Goal: Task Accomplishment & Management: Manage account settings

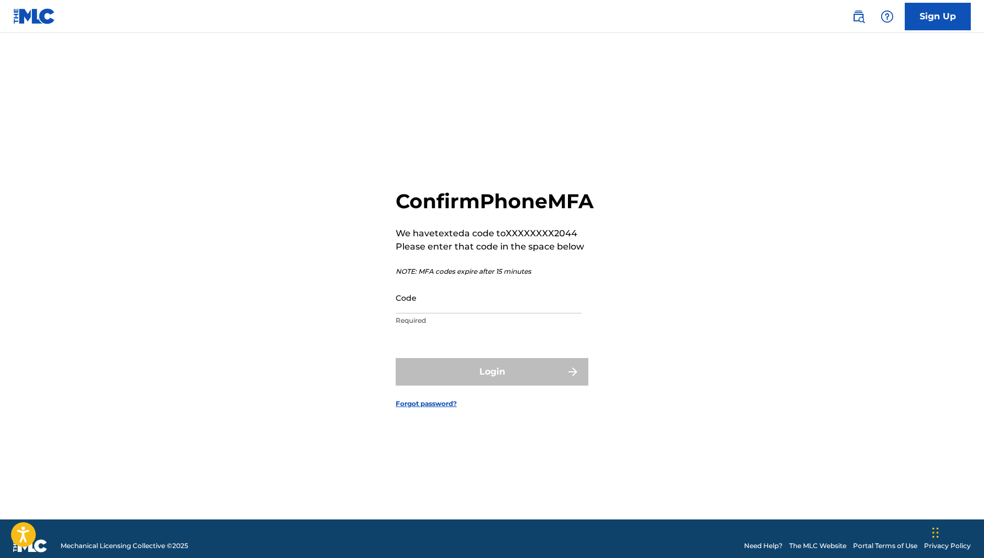
click at [527, 313] on input "Code" at bounding box center [489, 297] width 186 height 31
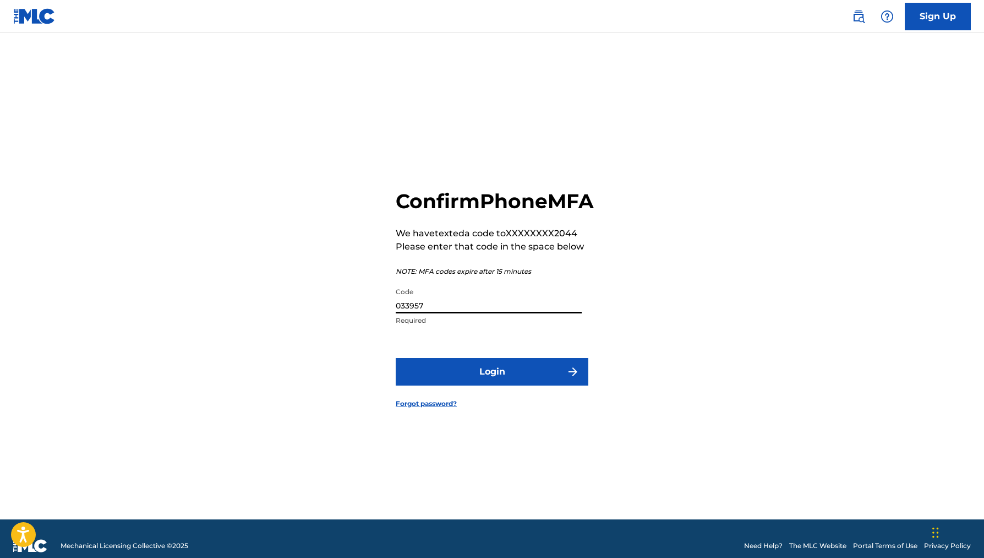
type input "033957"
click at [522, 381] on button "Login" at bounding box center [492, 372] width 193 height 28
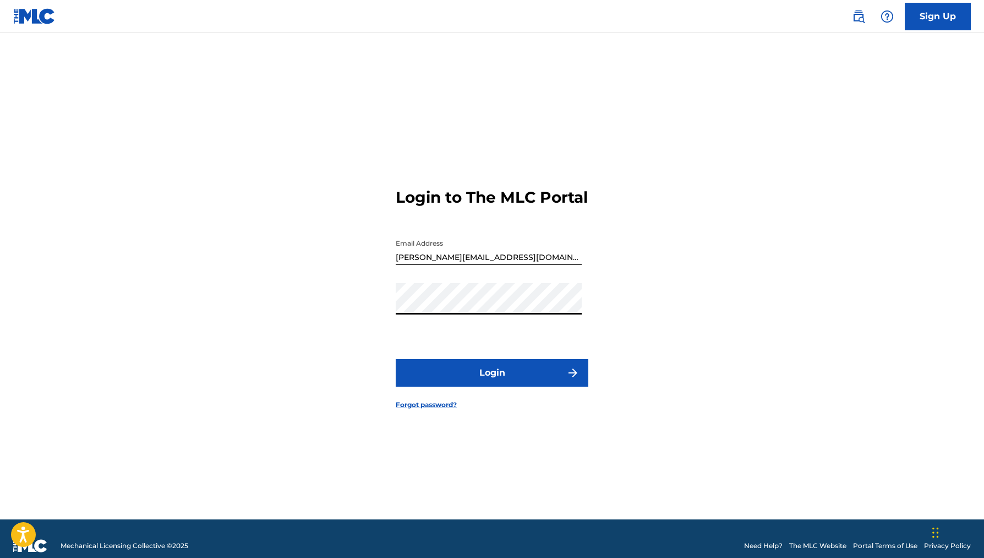
click at [517, 376] on button "Login" at bounding box center [492, 373] width 193 height 28
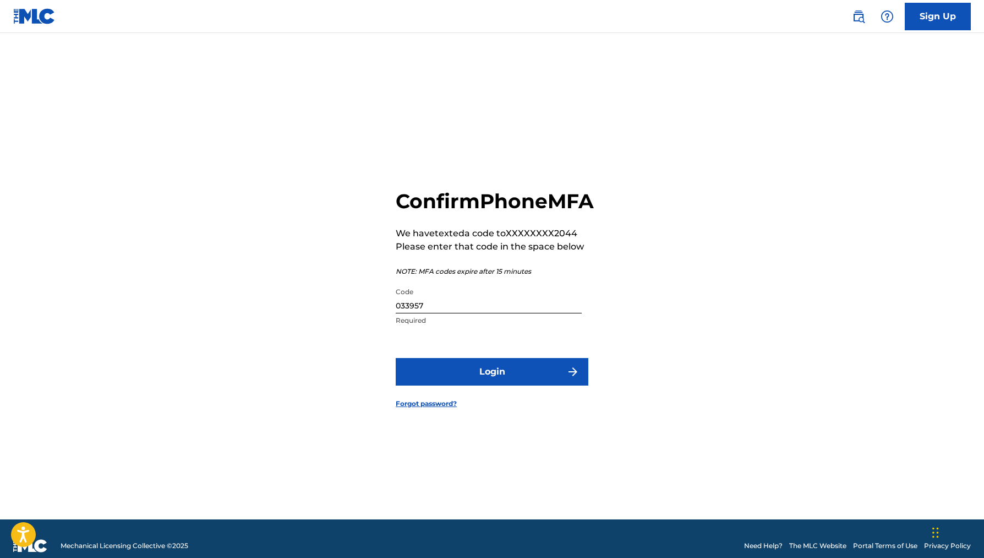
click at [489, 376] on button "Login" at bounding box center [492, 372] width 193 height 28
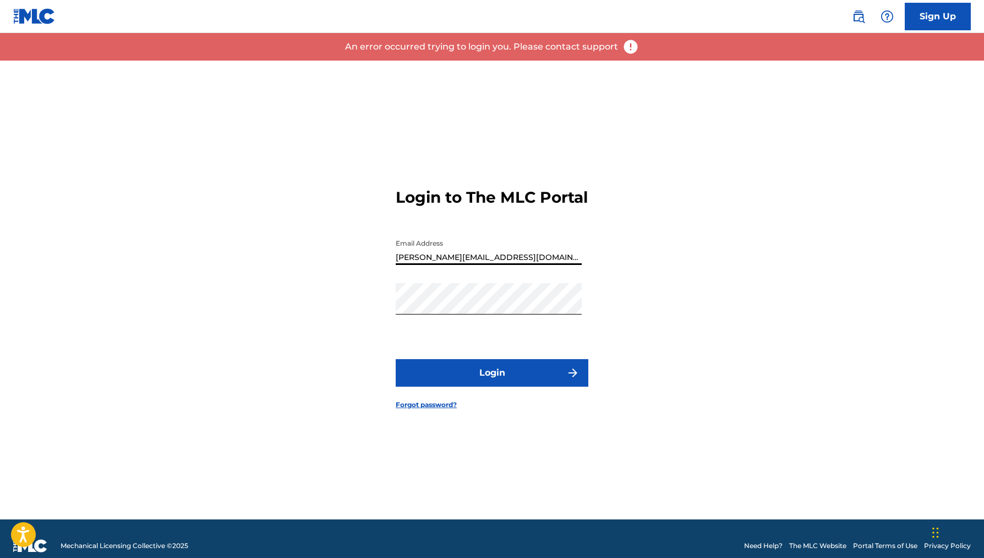
click at [514, 386] on button "Login" at bounding box center [492, 373] width 193 height 28
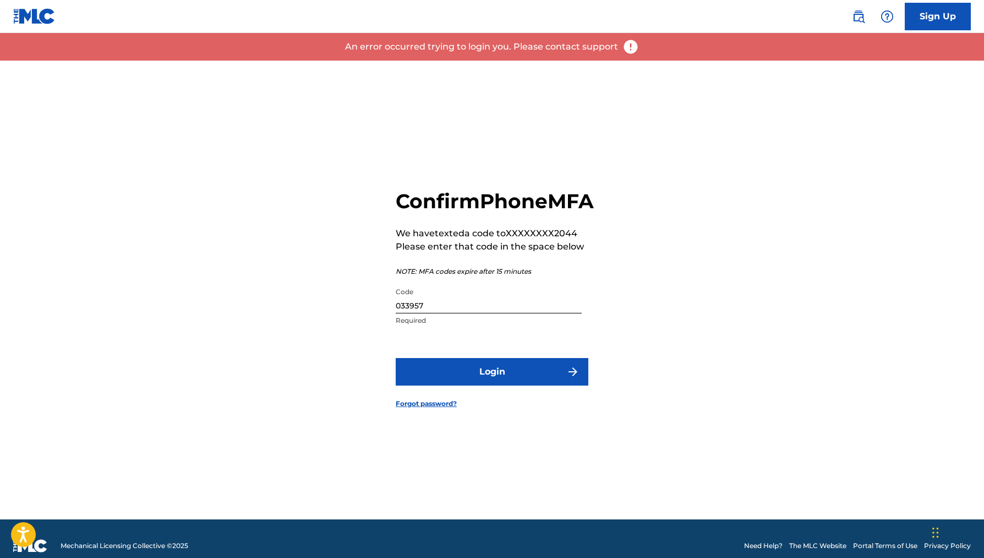
click at [492, 311] on input "033957" at bounding box center [489, 297] width 186 height 31
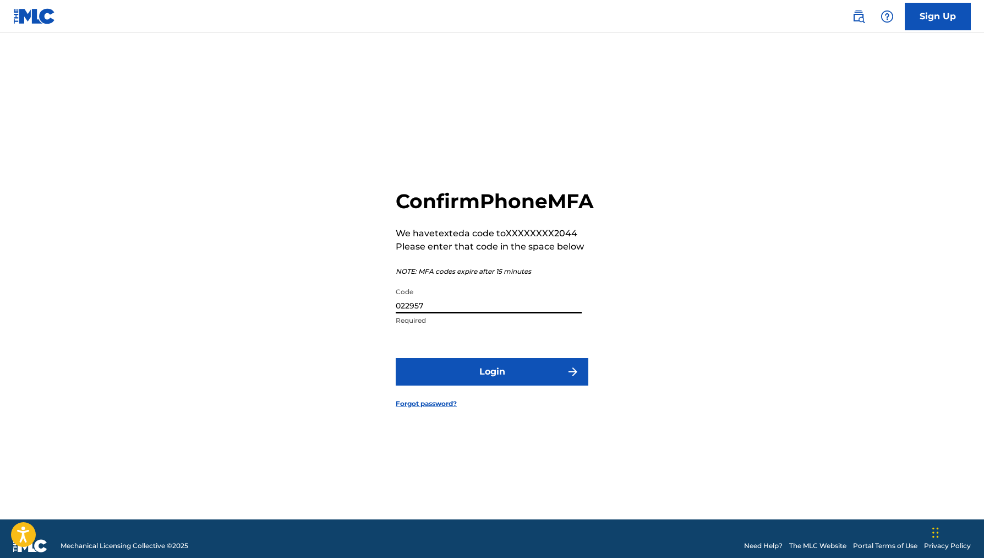
type input "022957"
click at [494, 380] on button "Login" at bounding box center [492, 372] width 193 height 28
